Goal: Task Accomplishment & Management: Use online tool/utility

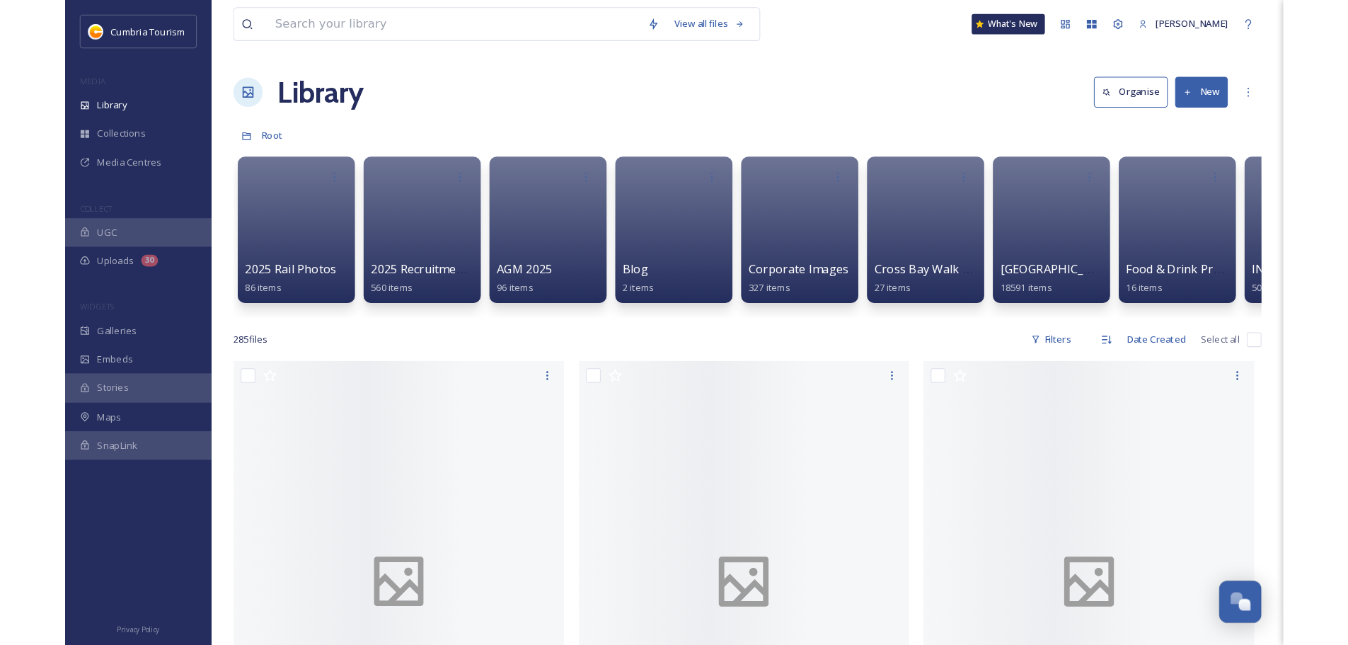
scroll to position [6592, 0]
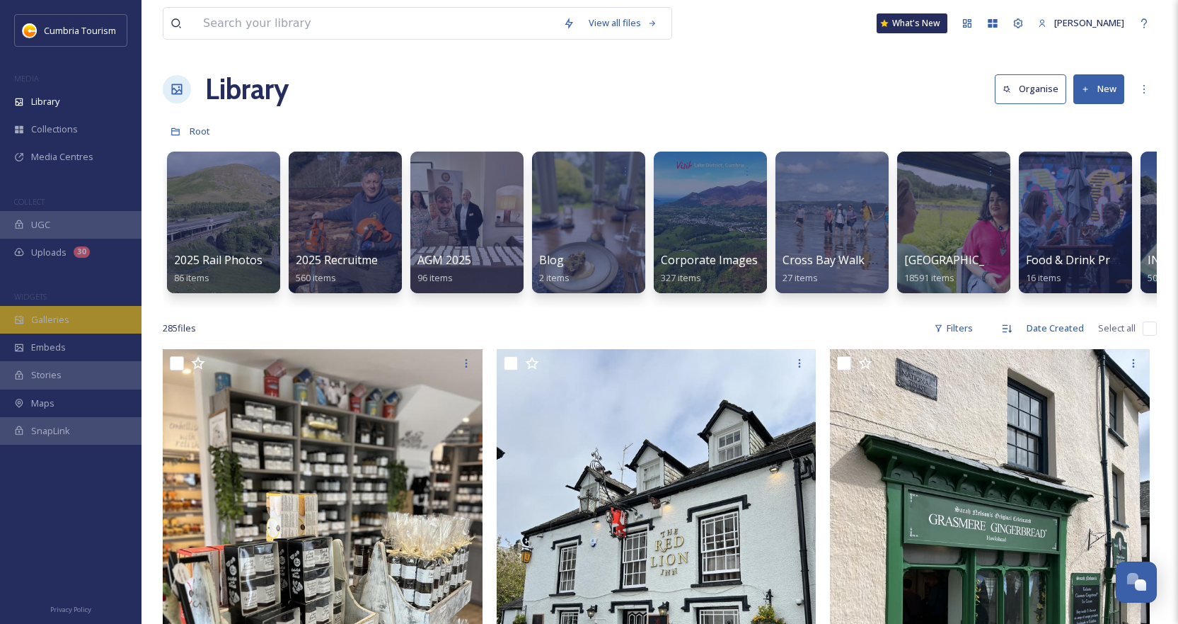
click at [52, 326] on span "Galleries" at bounding box center [50, 319] width 38 height 13
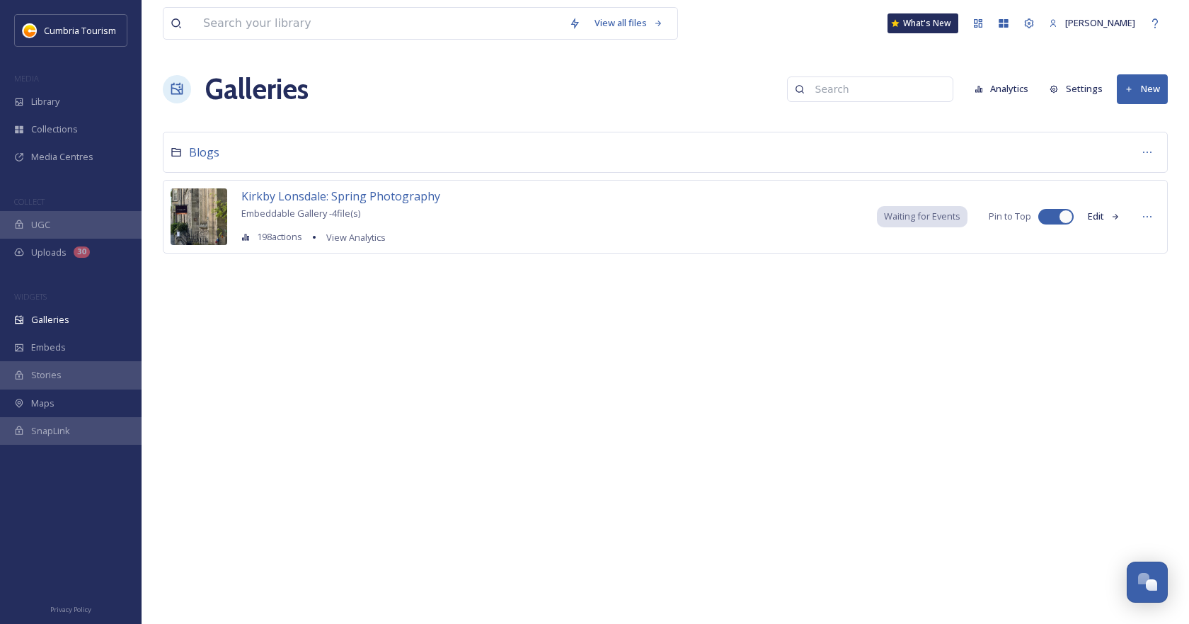
click at [176, 152] on icon at bounding box center [176, 151] width 11 height 11
click at [186, 154] on div "Blogs" at bounding box center [665, 152] width 1005 height 41
click at [201, 154] on span "Blogs" at bounding box center [204, 152] width 30 height 16
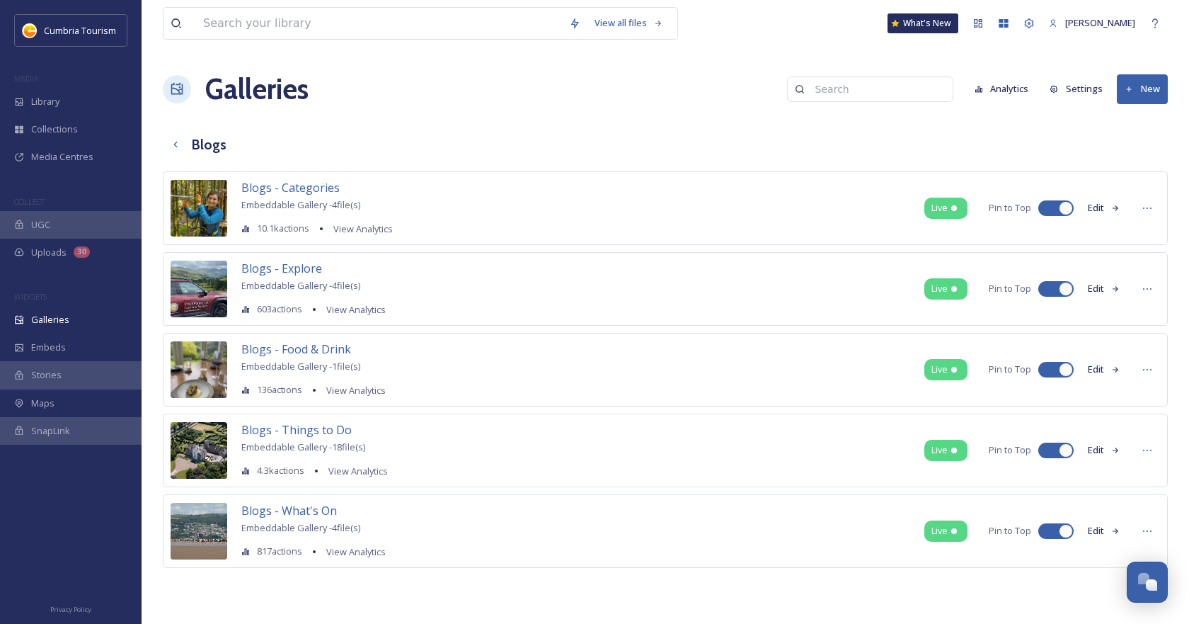
click at [1101, 206] on button "Edit" at bounding box center [1104, 208] width 47 height 28
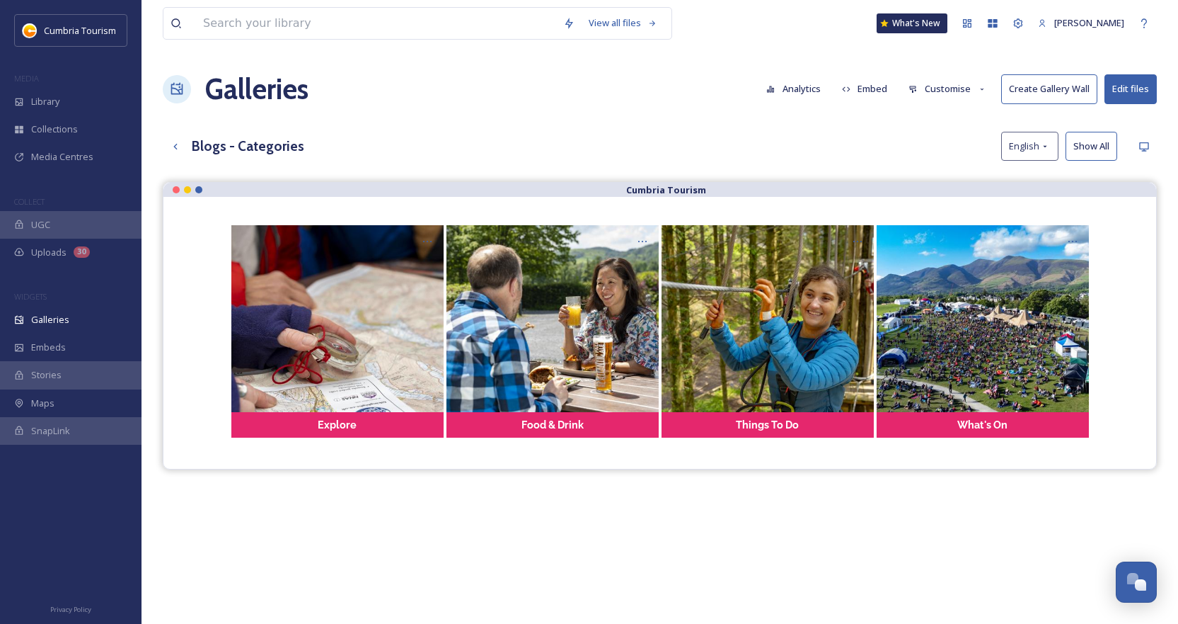
click at [946, 91] on button "Customise" at bounding box center [948, 89] width 93 height 28
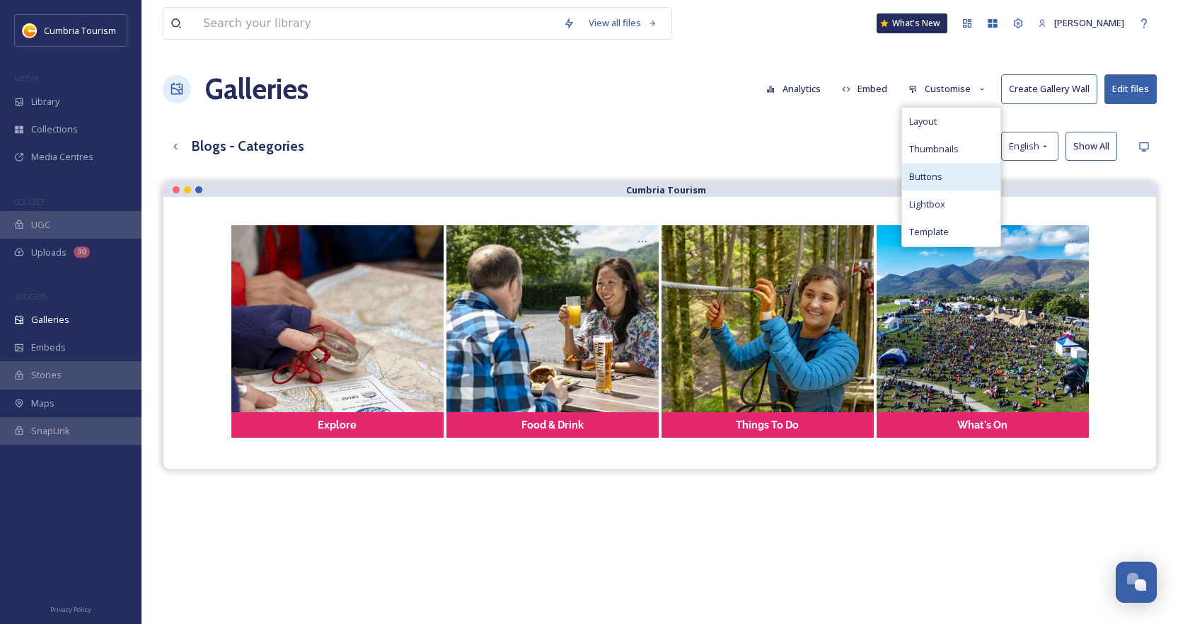
click at [943, 170] on span "Buttons" at bounding box center [925, 176] width 33 height 13
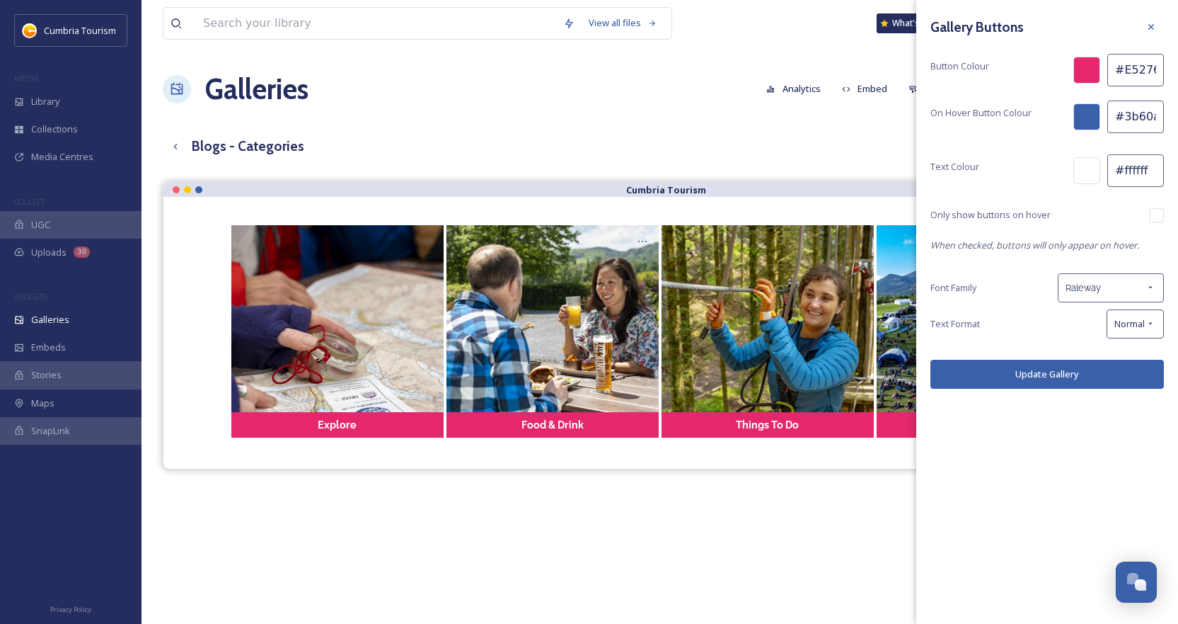
click at [825, 138] on div "Blogs - Categories English Show All" at bounding box center [660, 146] width 994 height 29
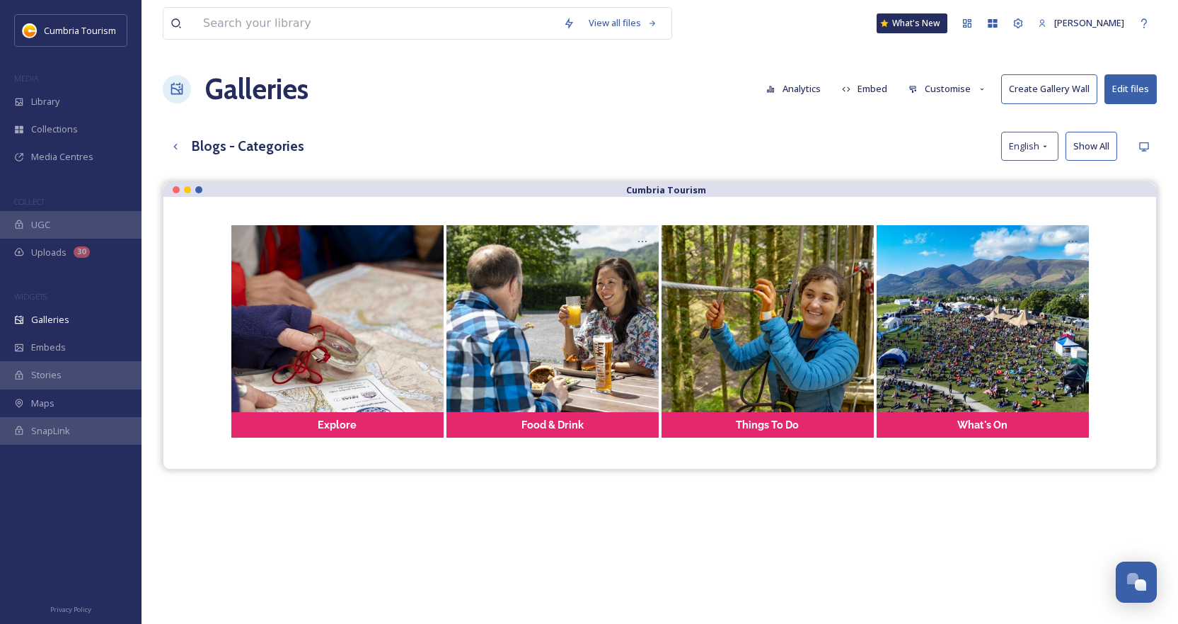
click at [946, 96] on button "Customise" at bounding box center [948, 89] width 93 height 28
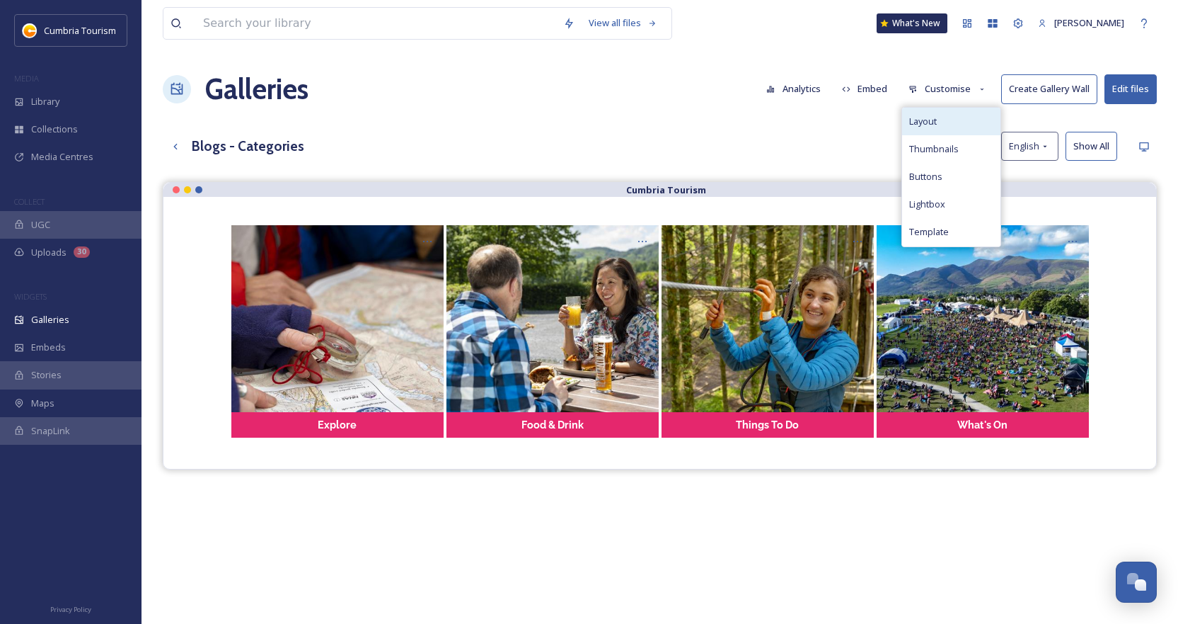
click at [946, 120] on div "Layout" at bounding box center [951, 122] width 98 height 28
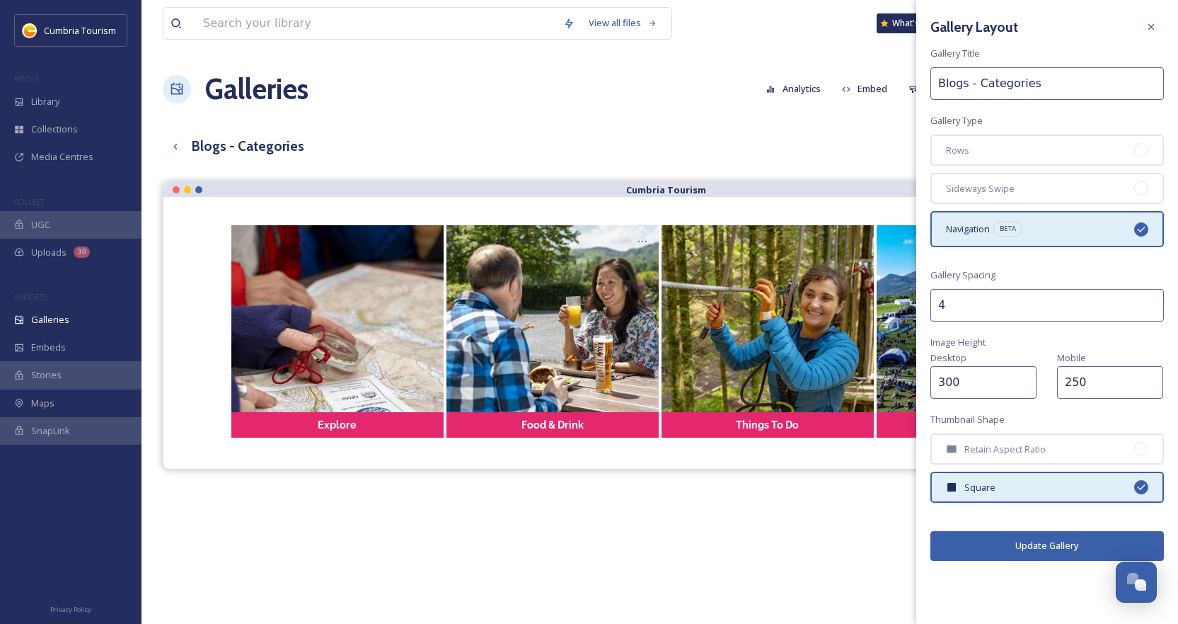
click at [869, 129] on div "View all files What's New [PERSON_NAME] Galleries Analytics Embed Customise Cre…" at bounding box center [660, 413] width 1037 height 827
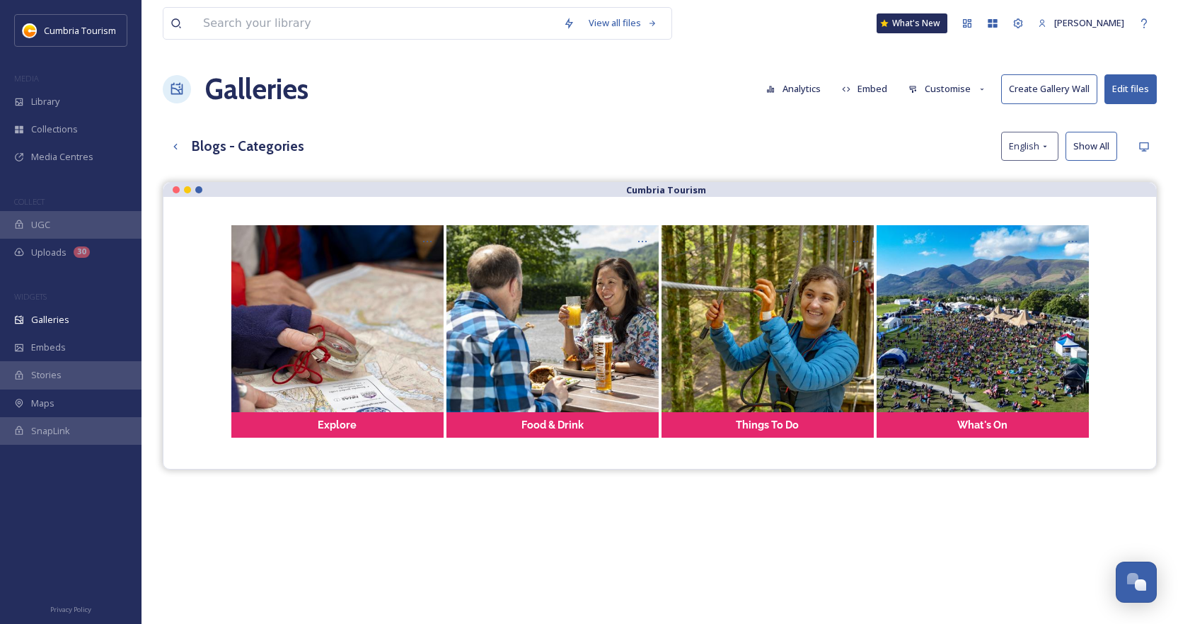
click at [923, 100] on button "Customise" at bounding box center [948, 89] width 93 height 28
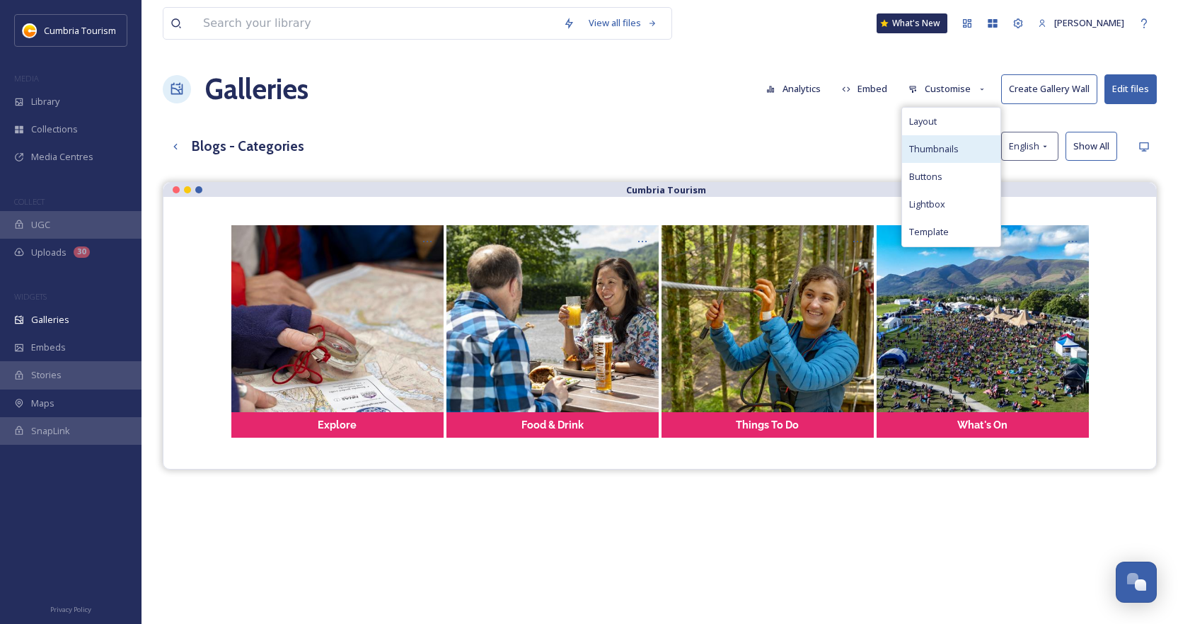
click at [923, 154] on span "Thumbnails" at bounding box center [934, 148] width 50 height 13
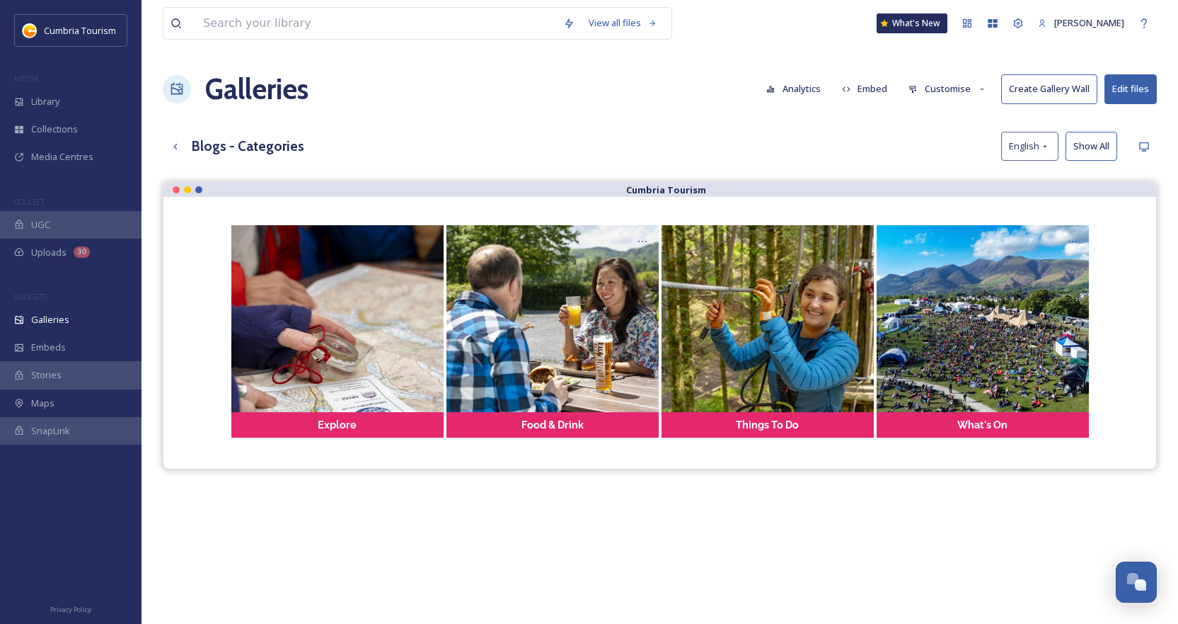
click at [841, 149] on div "Blogs - Categories English Show All" at bounding box center [660, 146] width 994 height 29
click at [942, 97] on button "Customise" at bounding box center [948, 89] width 93 height 28
click at [931, 221] on div "Template" at bounding box center [951, 232] width 98 height 28
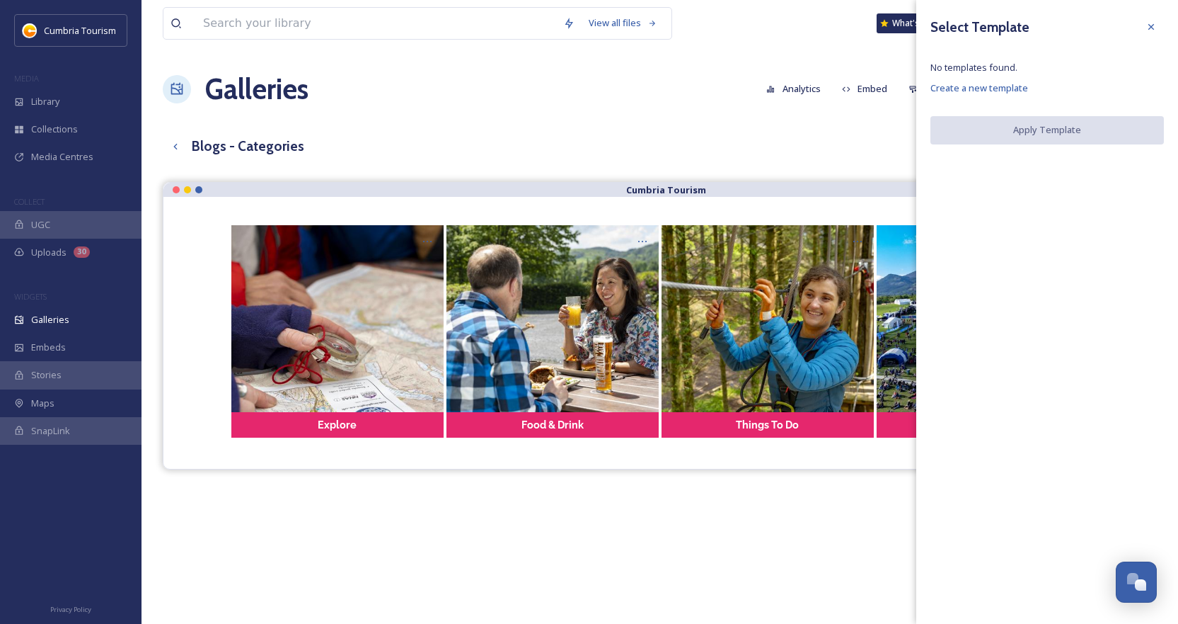
click at [832, 154] on div "Blogs - Categories English Show All" at bounding box center [660, 146] width 994 height 29
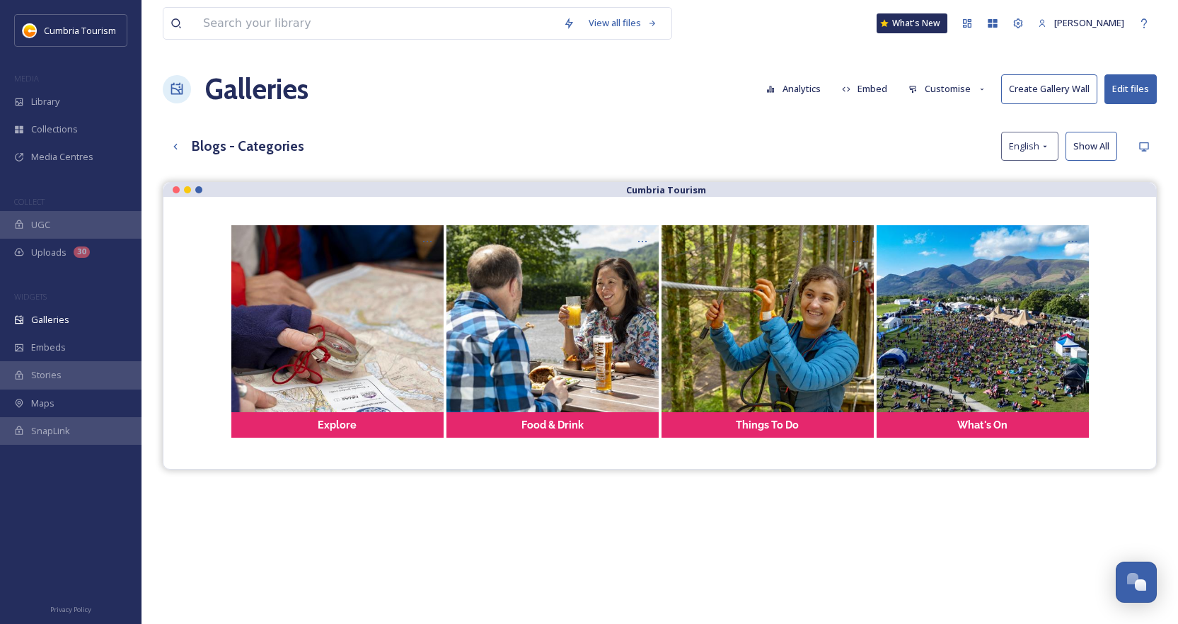
click at [946, 84] on button "Customise" at bounding box center [948, 89] width 93 height 28
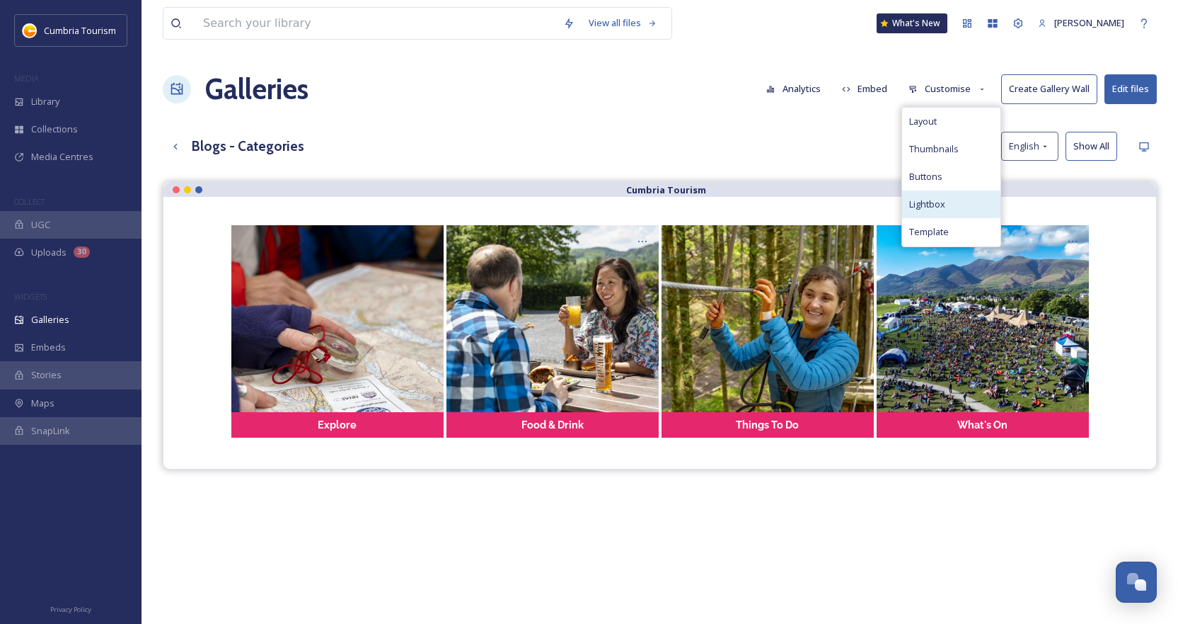
click at [923, 199] on span "Lightbox" at bounding box center [927, 203] width 36 height 13
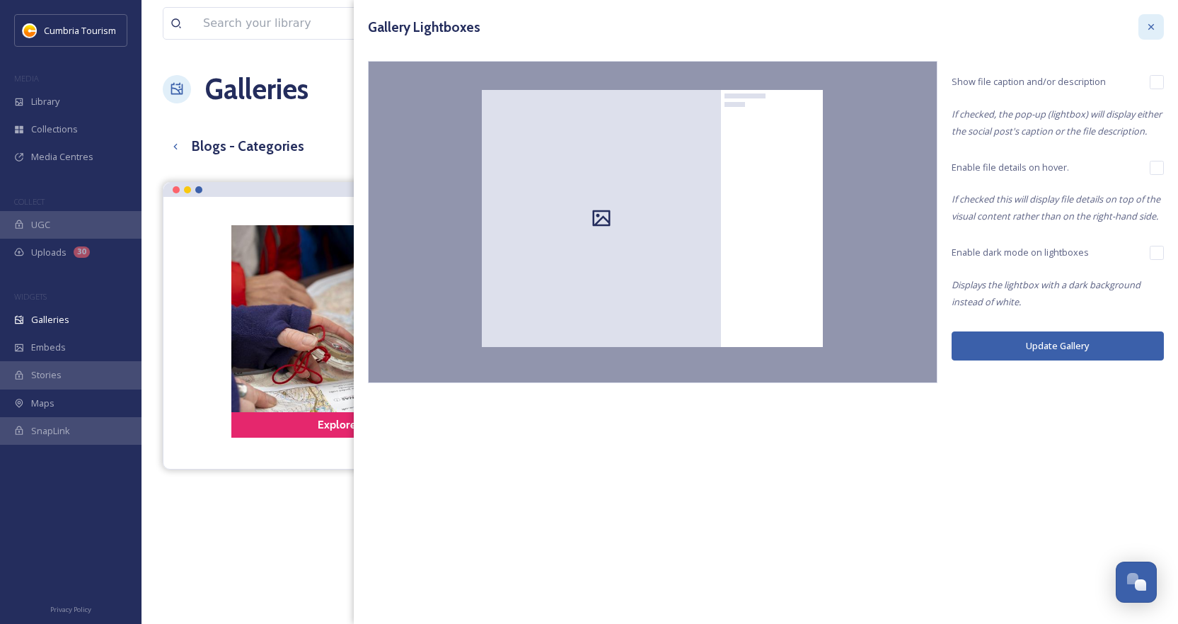
click at [1147, 30] on icon at bounding box center [1151, 26] width 11 height 11
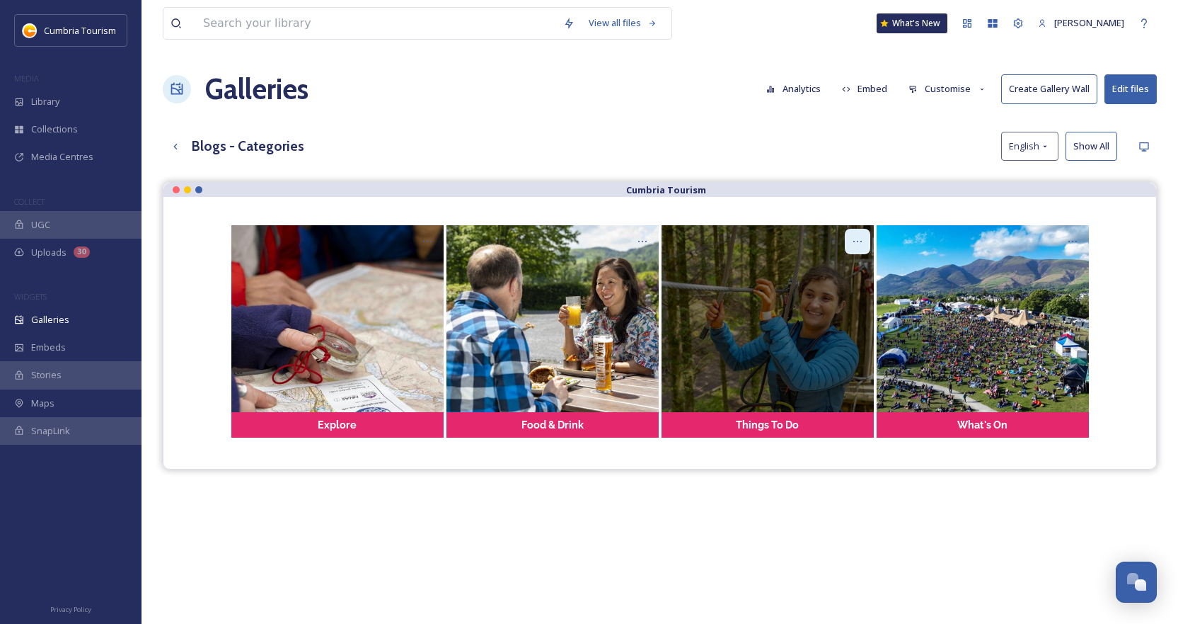
click at [862, 232] on div at bounding box center [857, 241] width 25 height 25
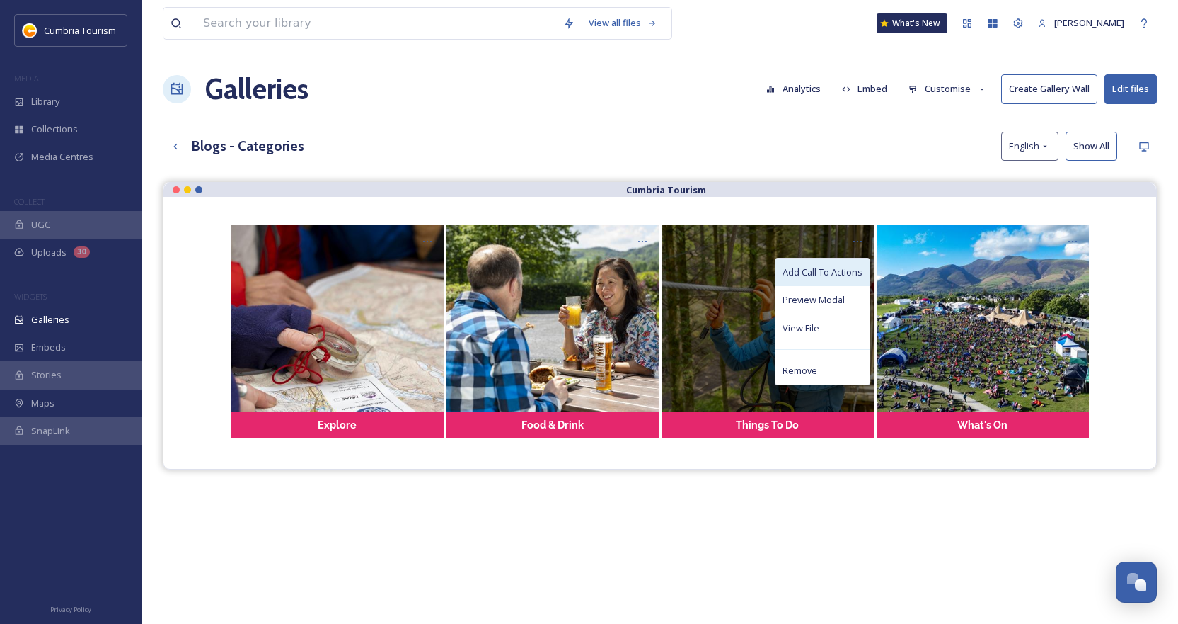
click at [829, 277] on span "Add Call To Actions" at bounding box center [823, 271] width 80 height 13
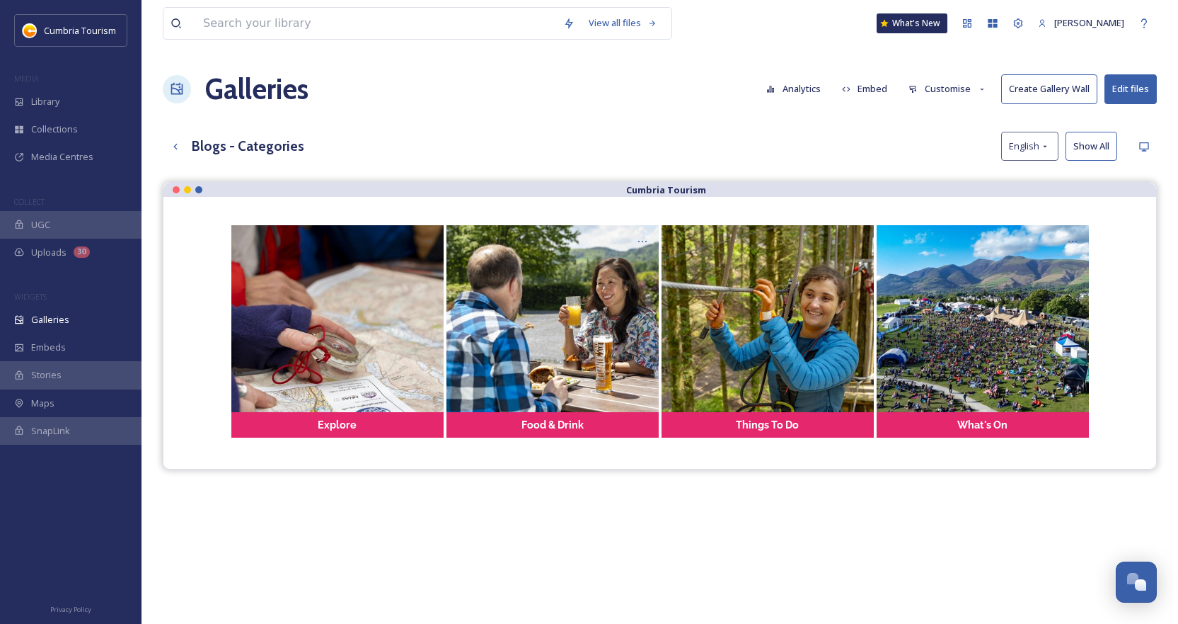
click at [793, 115] on div "View all files What's New [PERSON_NAME] Galleries Analytics Embed Customise Cre…" at bounding box center [660, 413] width 1037 height 827
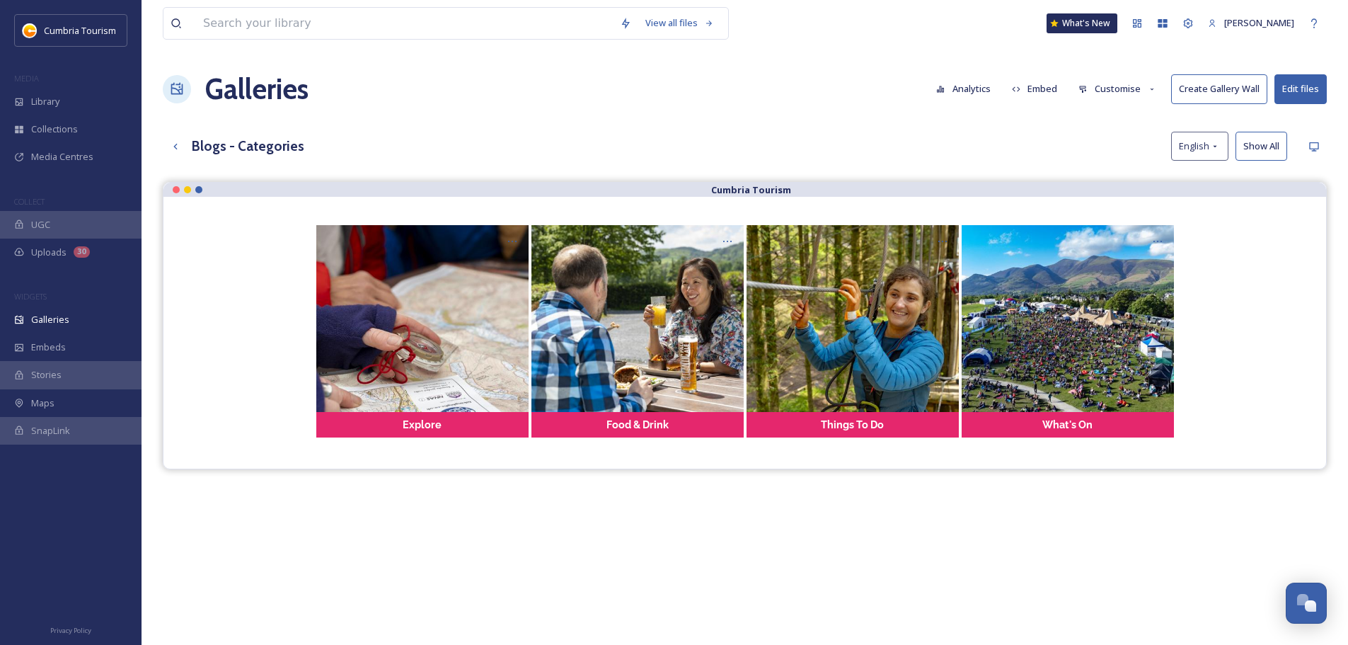
scroll to position [6592, 0]
